Goal: Transaction & Acquisition: Purchase product/service

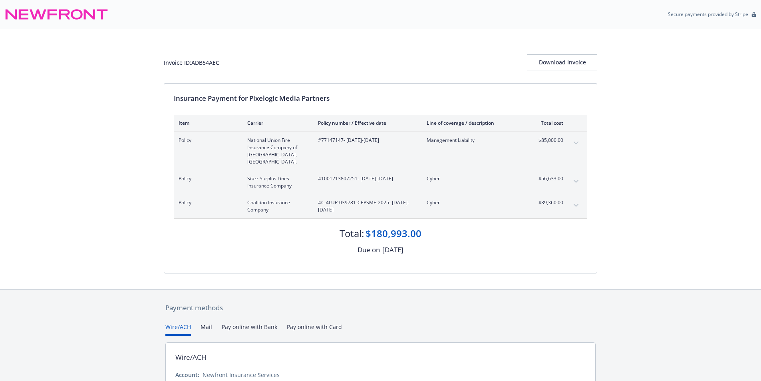
scroll to position [66, 0]
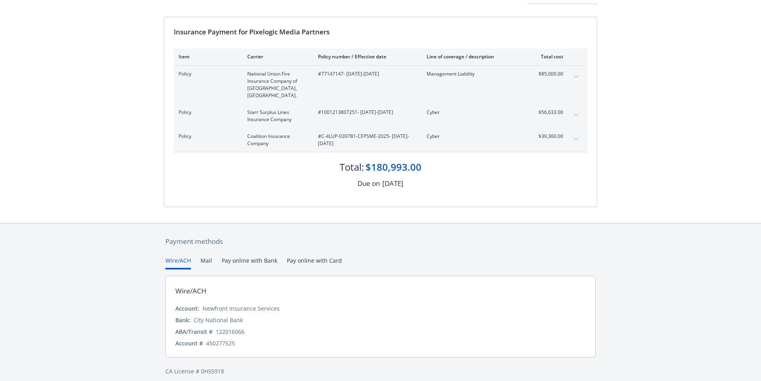
click at [259, 256] on button "Pay online with Bank" at bounding box center [250, 262] width 56 height 13
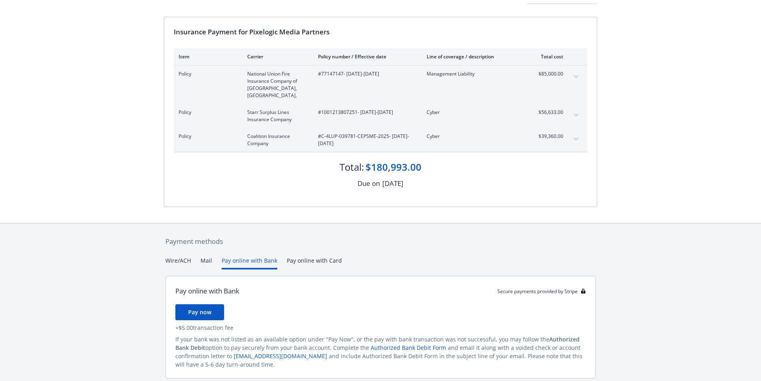
scroll to position [51, 0]
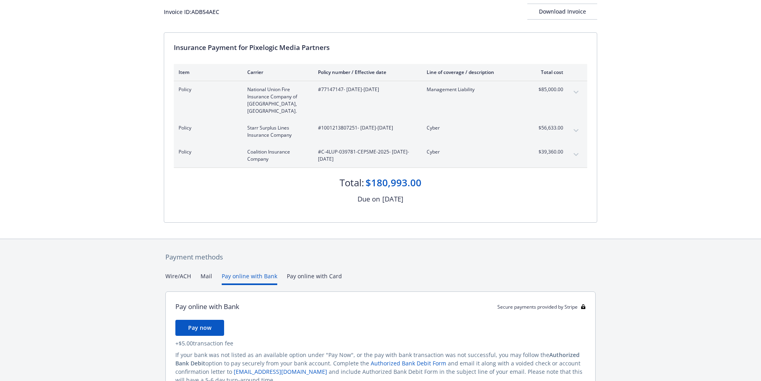
click at [300, 256] on div "Payment methods Wire/ACH Mail Pay online with Bank Pay online with Card Pay onl…" at bounding box center [381, 332] width 434 height 186
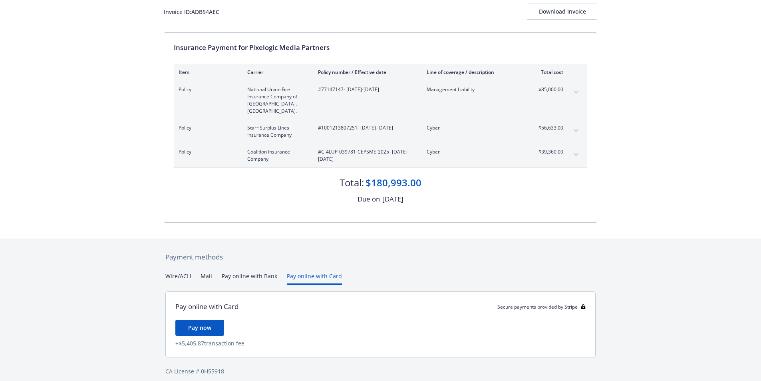
click at [252, 272] on button "Pay online with Bank" at bounding box center [250, 278] width 56 height 13
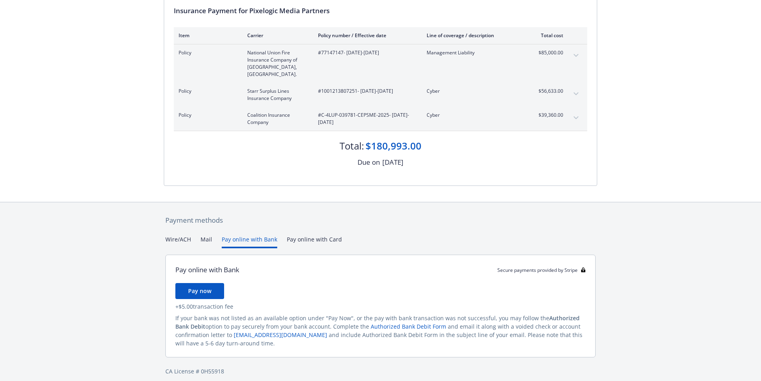
scroll to position [0, 0]
